Goal: Task Accomplishment & Management: Use online tool/utility

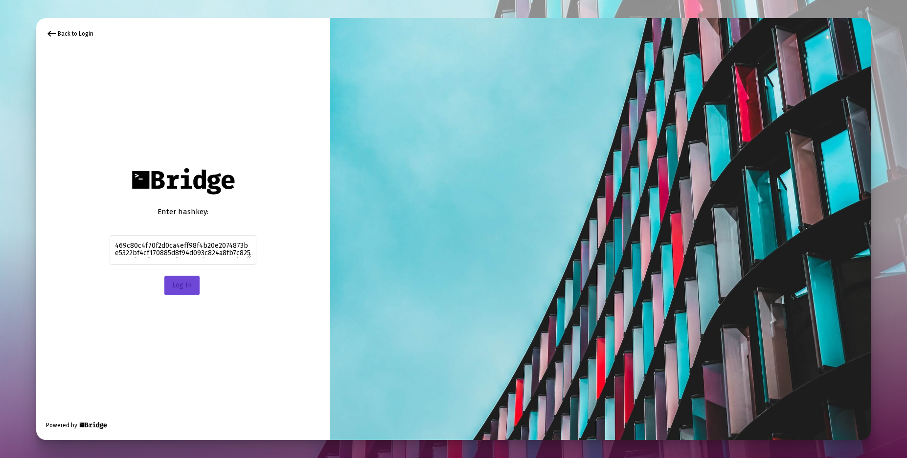
click at [185, 287] on span "Log In" at bounding box center [182, 285] width 20 height 8
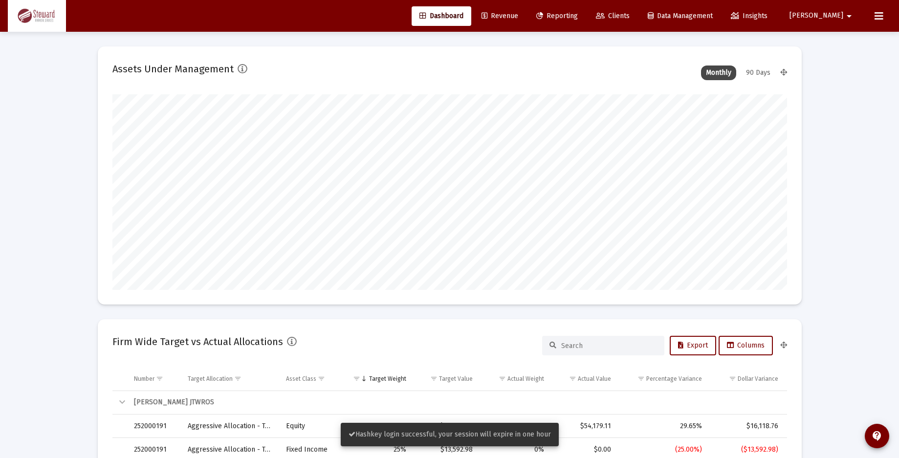
scroll to position [196, 363]
type input "[DATE]"
type input "2025-09-09"
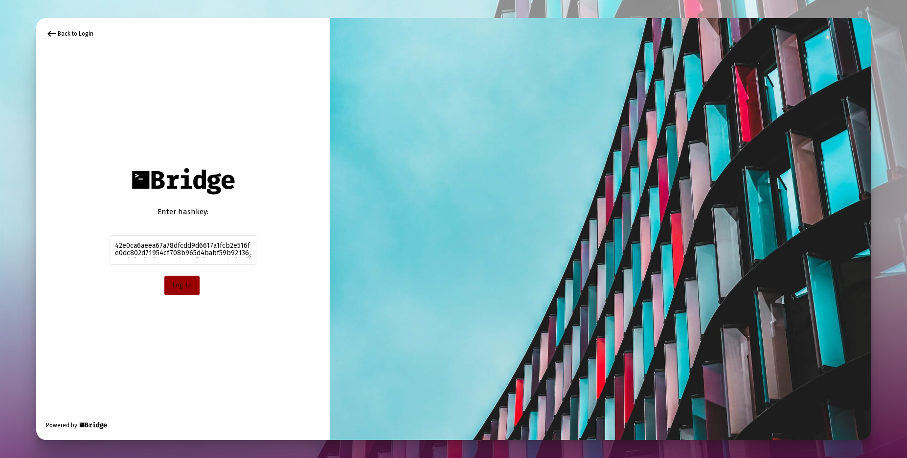
click at [180, 295] on button "Log In" at bounding box center [181, 286] width 35 height 20
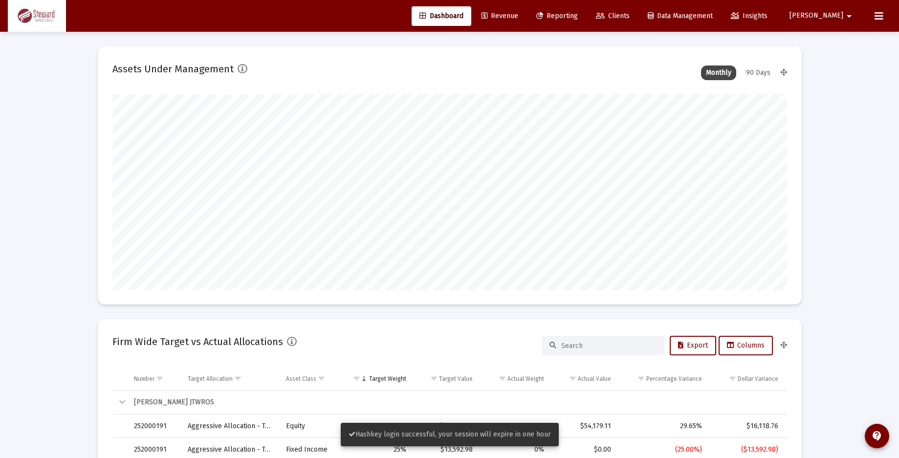
scroll to position [196, 363]
type input "[DATE]"
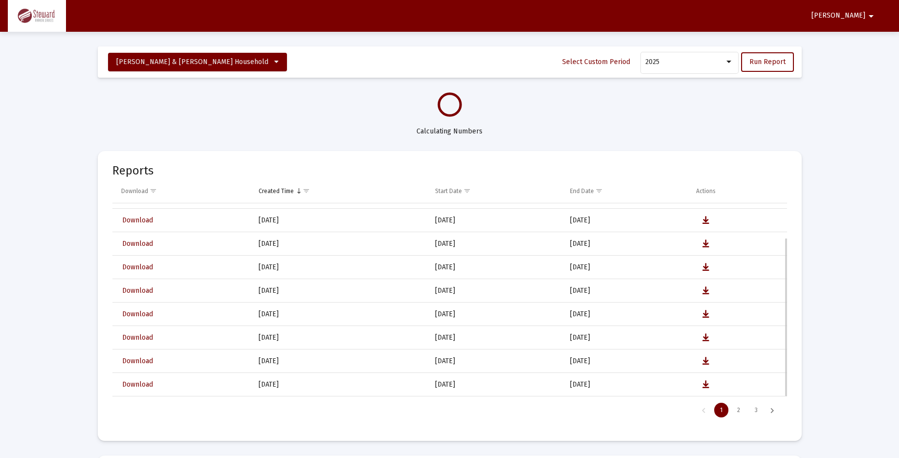
scroll to position [42, 0]
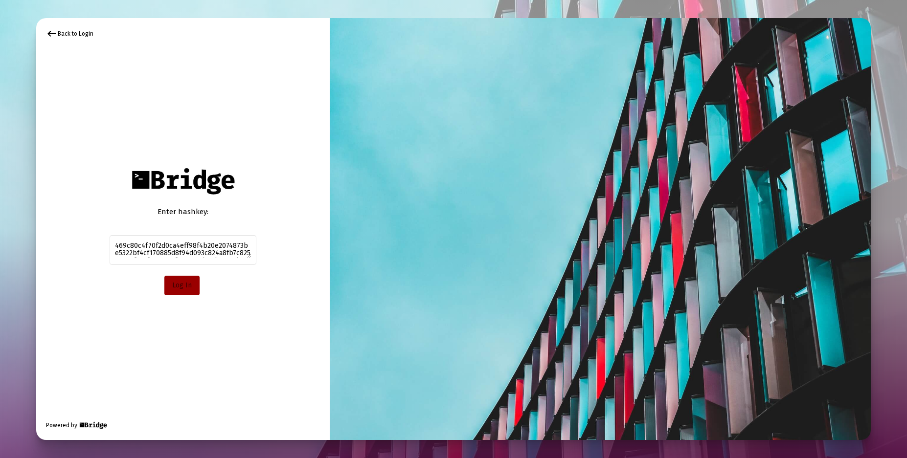
click at [179, 288] on span "Log In" at bounding box center [182, 285] width 20 height 8
click at [178, 250] on textarea "469c80c4f70f2d0ca4eff98f4b20e2074873be5322bf4cf170885d8f94d093c824a8fb7c8250077…" at bounding box center [183, 250] width 136 height 18
paste textarea "2e0ca6aeea67a78dfcdd9d6617a1fcb2e516fe0dc802d71954cf708b965d4babf59b9213641cd0f…"
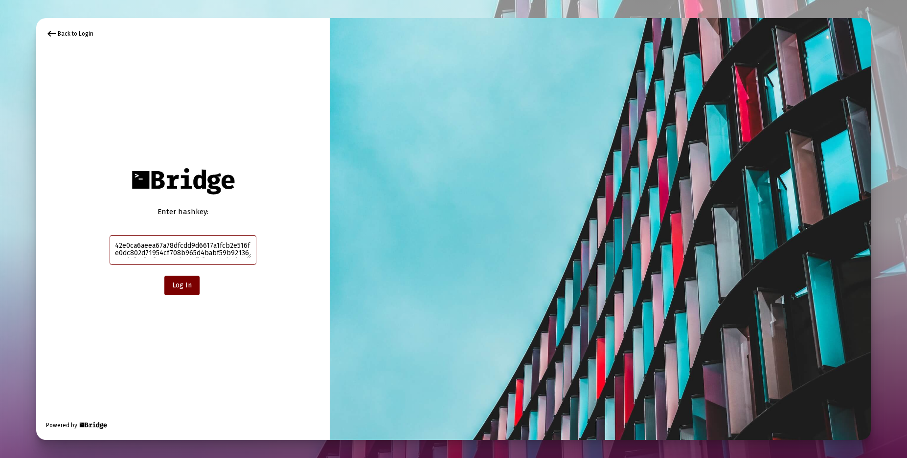
scroll to position [15, 0]
type textarea "42e0ca6aeea67a78dfcdd9d6617a1fcb2e516fe0dc802d71954cf708b965d4babf59b9213641cd0…"
click at [177, 283] on span "Log In" at bounding box center [182, 285] width 20 height 8
click at [210, 265] on div "42e0ca6aeea67a78dfcdd9d6617a1fcb2e516fe0dc802d71954cf708b965d4babf59b9213641cd0…" at bounding box center [183, 254] width 147 height 39
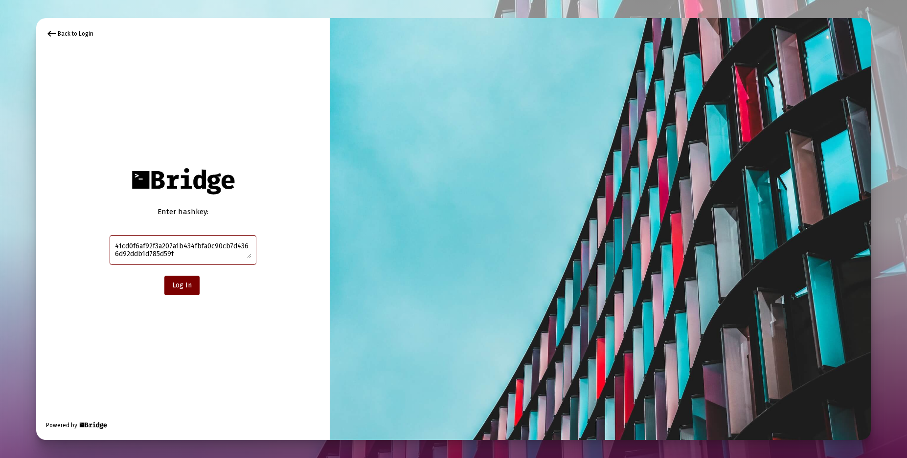
scroll to position [0, 0]
drag, startPoint x: 203, startPoint y: 257, endPoint x: -31, endPoint y: 178, distance: 247.5
click at [0, 178] on html "keyboard_backspace Back to Login Enter hashkey: 42e0ca6aeea67a78dfcdd9d6617a1fc…" at bounding box center [453, 229] width 907 height 458
click at [195, 448] on div at bounding box center [453, 229] width 907 height 458
click at [183, 285] on span "Log In" at bounding box center [182, 285] width 20 height 8
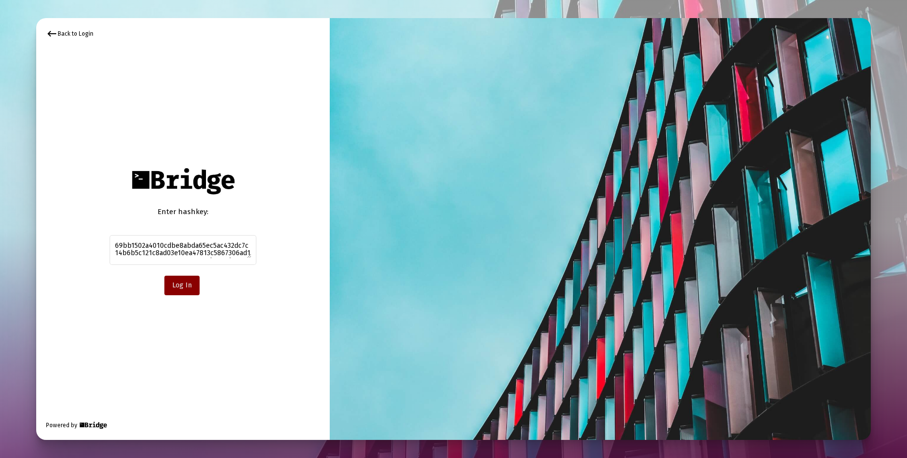
click at [185, 288] on span "Log In" at bounding box center [182, 285] width 20 height 8
click at [189, 288] on span "Log In" at bounding box center [182, 285] width 20 height 8
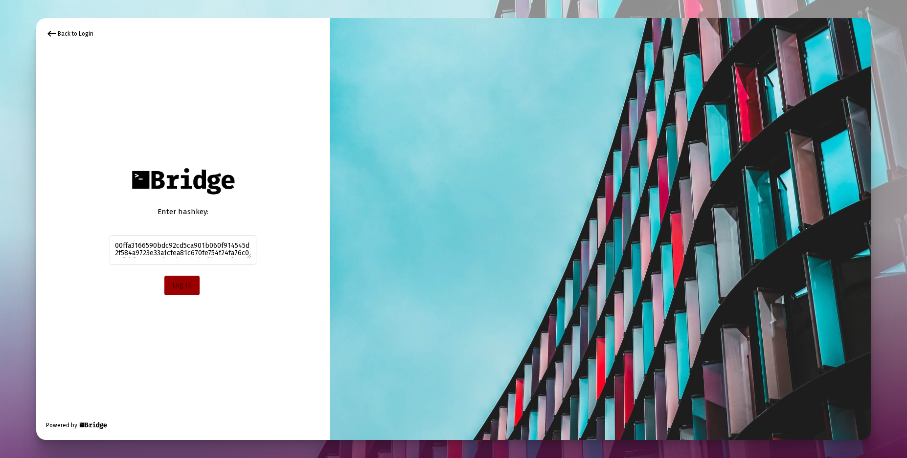
click at [182, 292] on button "Log In" at bounding box center [181, 286] width 35 height 20
click at [181, 282] on span "Log In" at bounding box center [182, 285] width 20 height 8
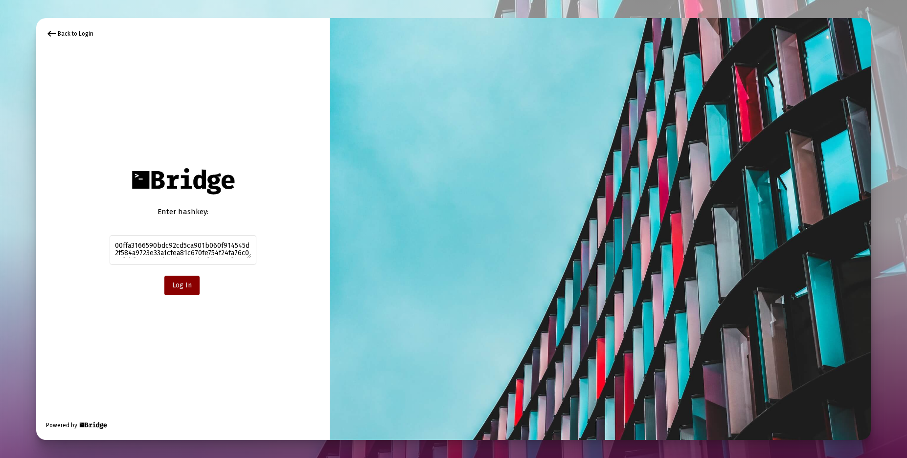
click at [181, 282] on span "Log In" at bounding box center [182, 285] width 20 height 8
click at [82, 355] on div "keyboard_backspace Back to Login Enter hashkey: 00ffa3166590bdc92cd5ca901b060f9…" at bounding box center [182, 229] width 293 height 422
click at [180, 283] on span "Log In" at bounding box center [182, 285] width 20 height 8
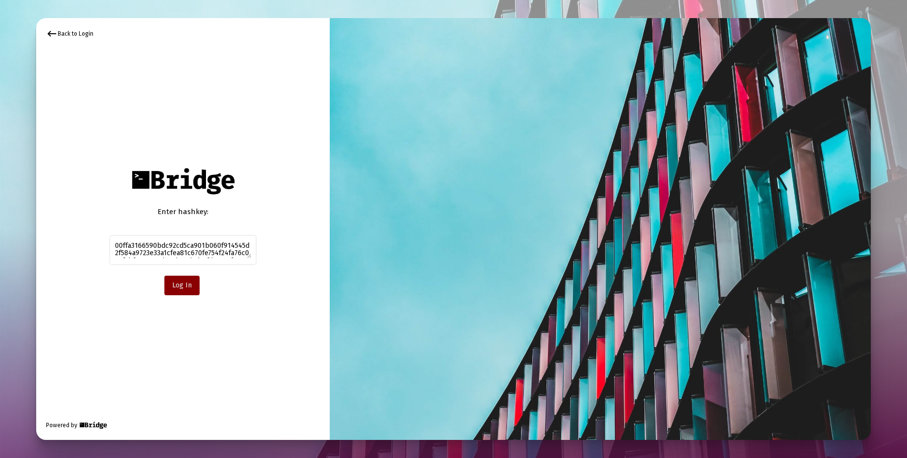
click at [179, 289] on button "Log In" at bounding box center [181, 286] width 35 height 20
click at [176, 250] on textarea "00ffa3166590bdc92cd5ca901b060f914545d2f584a9723e33a1cfea81c670fe754f24fa76c078f…" at bounding box center [183, 250] width 136 height 18
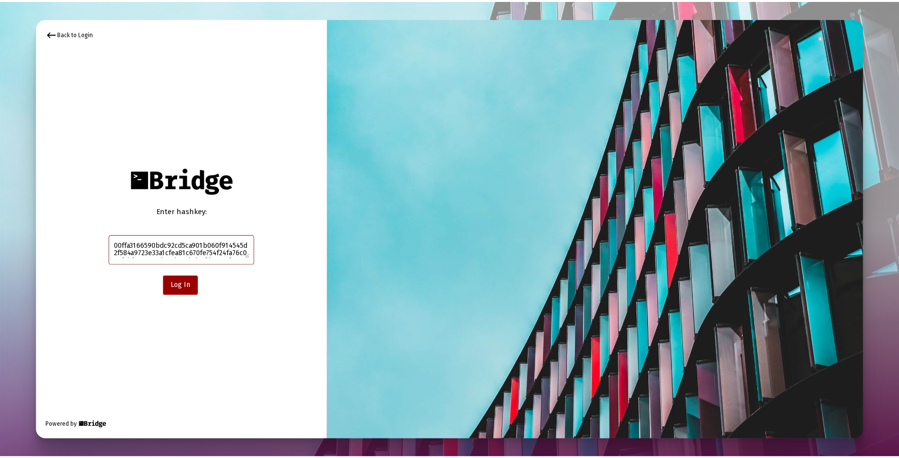
scroll to position [15, 0]
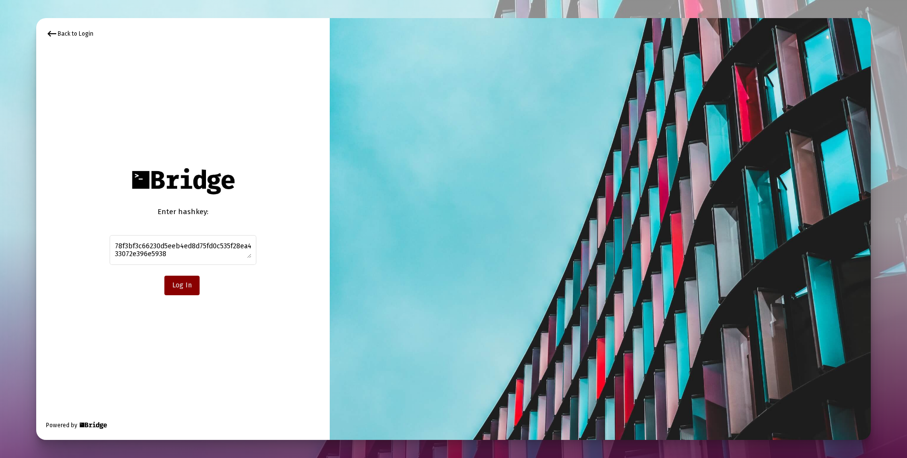
click at [186, 287] on span "Log In" at bounding box center [182, 285] width 20 height 8
click at [155, 234] on div "00ffa3166590bdc92cd5ca901b060f914545d2f584a9723e33a1cfea81c670fe754f24fa76c078f…" at bounding box center [183, 250] width 136 height 32
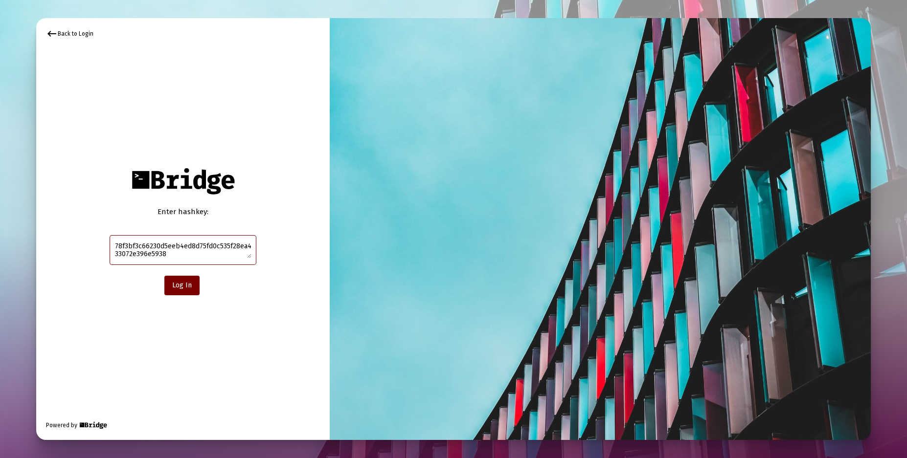
click at [158, 249] on textarea "00ffa3166590bdc92cd5ca901b060f914545d2f584a9723e33a1cfea81c670fe754f24fa76c078f…" at bounding box center [183, 250] width 136 height 18
paste textarea "42e0ca6aeea67a78dfcdd9d6617a1fcb2e516fe0dc802d71954cf708b965d4babf59b9213641cd0…"
click at [183, 291] on button "Log In" at bounding box center [181, 286] width 35 height 20
click at [153, 247] on textarea "42e0ca6aeea67a78dfcdd9d6617a1fcb2e516fe0dc802d71954cf708b965d4babf59b9213641cd0…" at bounding box center [183, 250] width 136 height 18
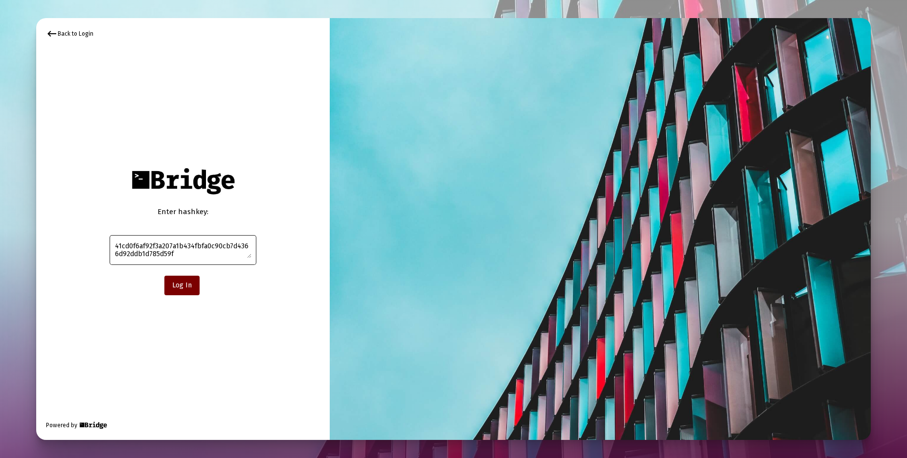
click at [153, 247] on textarea "42e0ca6aeea67a78dfcdd9d6617a1fcb2e516fe0dc802d71954cf708b965d4babf59b9213641cd0…" at bounding box center [183, 250] width 136 height 18
paste textarea "2cbf7377f048ab3c446d76389f0d6899e2fdd76b79132f352ee1ae0d6573cd616a049e0b5759f18…"
type textarea "2cbf7377f048ab3c446d76389f0d6899e2fdd76b79132f352ee1ae0d6573cd616a049e0b5759f18…"
click at [181, 280] on button "Log In" at bounding box center [181, 286] width 35 height 20
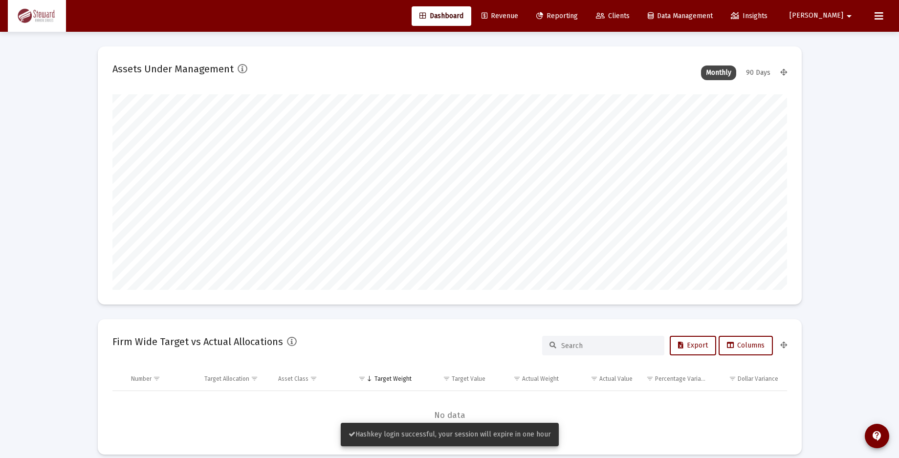
scroll to position [196, 675]
type input "[DATE]"
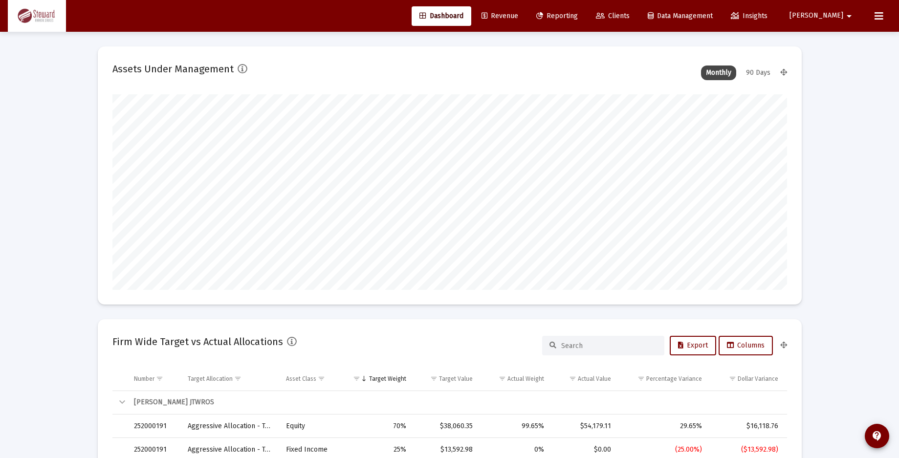
scroll to position [196, 363]
